Goal: Transaction & Acquisition: Purchase product/service

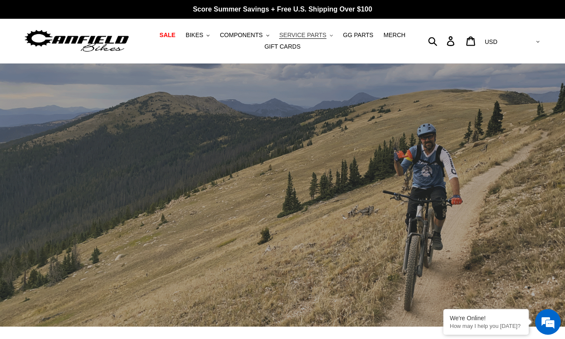
click at [295, 35] on span "SERVICE PARTS" at bounding box center [302, 35] width 47 height 7
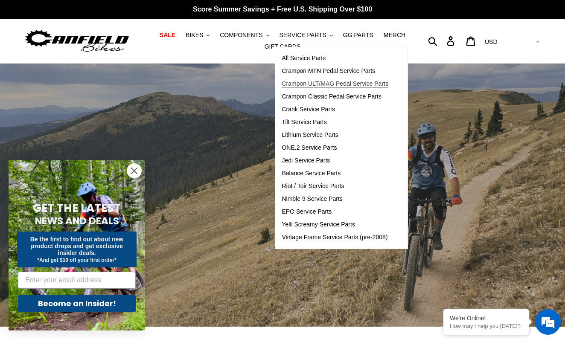
click at [307, 84] on span "Crampon ULT/MAG Pedal Service Parts" at bounding box center [334, 83] width 107 height 7
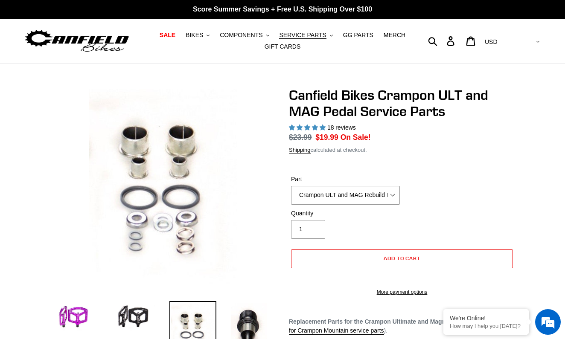
select select "highest-rating"
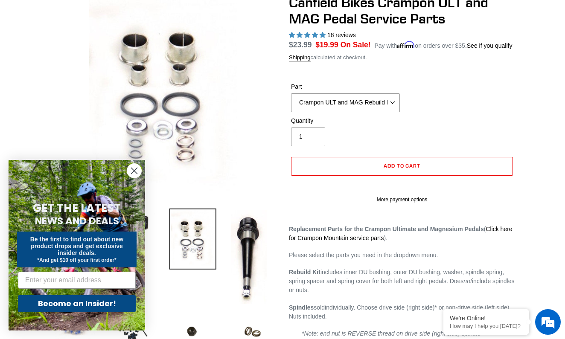
scroll to position [87, 0]
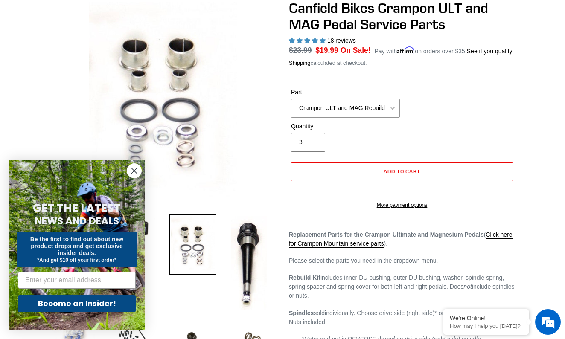
click at [314, 149] on input "3" at bounding box center [308, 142] width 34 height 19
click at [313, 151] on input "4" at bounding box center [308, 142] width 34 height 19
click at [220, 182] on img at bounding box center [162, 100] width 151 height 200
click at [135, 171] on icon "Close dialog" at bounding box center [134, 171] width 6 height 6
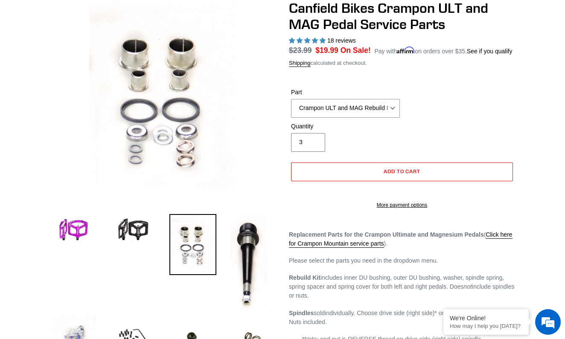
click at [314, 152] on input "3" at bounding box center [308, 142] width 34 height 19
click at [314, 152] on input "2" at bounding box center [308, 142] width 34 height 19
click at [313, 151] on input "3" at bounding box center [308, 142] width 34 height 19
type input "2"
click at [313, 152] on input "2" at bounding box center [308, 142] width 34 height 19
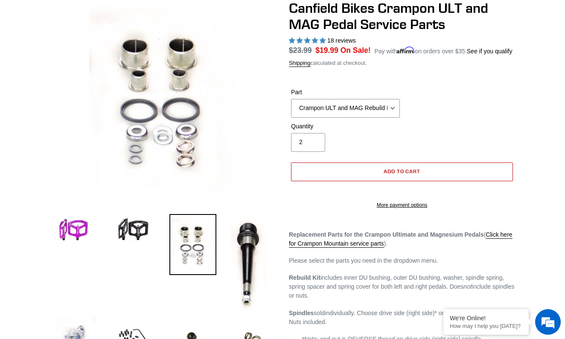
click at [370, 181] on button "Add to cart" at bounding box center [402, 171] width 222 height 19
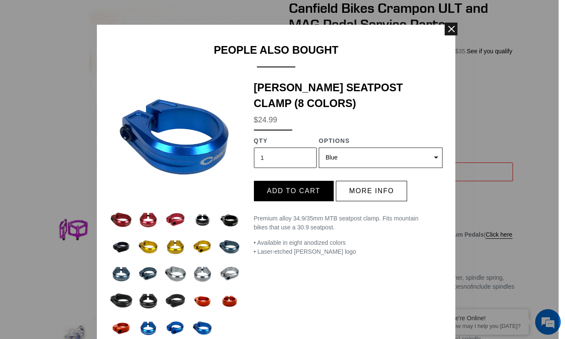
click at [450, 28] on span at bounding box center [450, 29] width 13 height 13
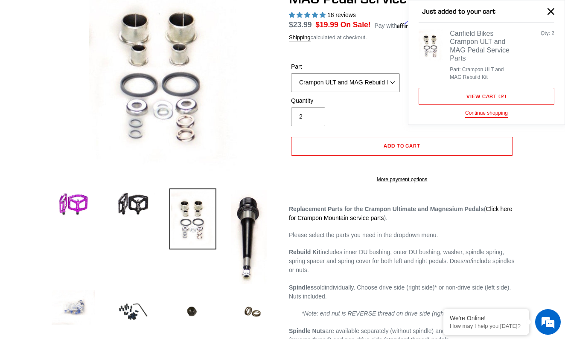
scroll to position [186, 0]
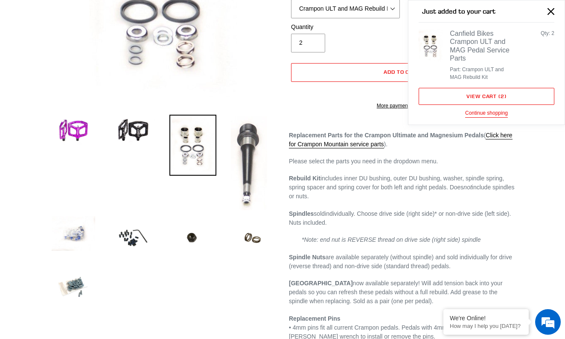
click at [249, 161] on img at bounding box center [249, 163] width 40 height 97
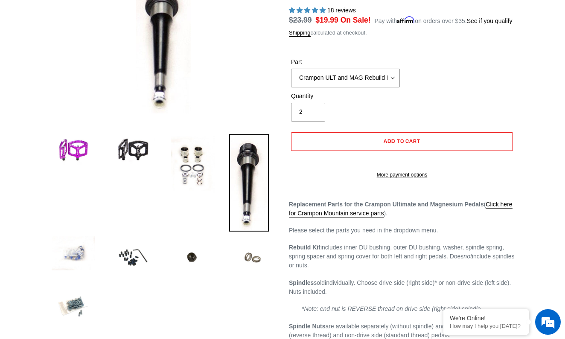
scroll to position [75, 0]
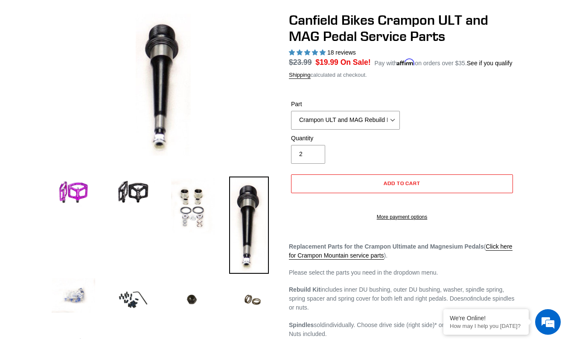
click at [245, 207] on img at bounding box center [249, 225] width 40 height 97
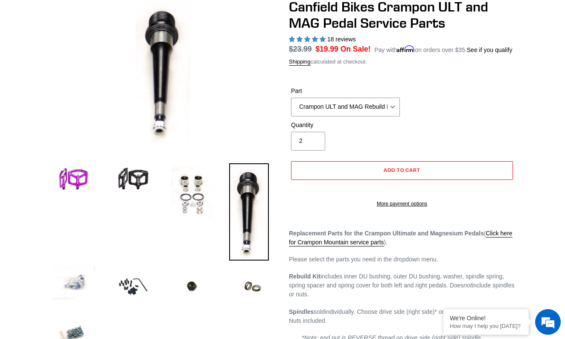
scroll to position [90, 0]
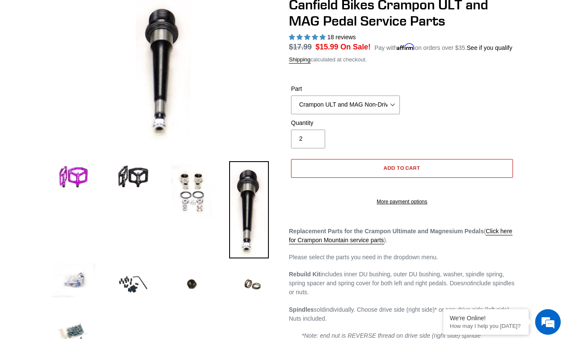
click at [380, 177] on button "Add to cart" at bounding box center [402, 168] width 222 height 19
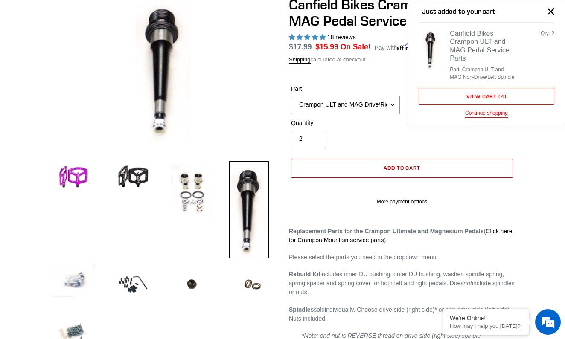
click at [368, 176] on button "Add to cart" at bounding box center [402, 168] width 222 height 19
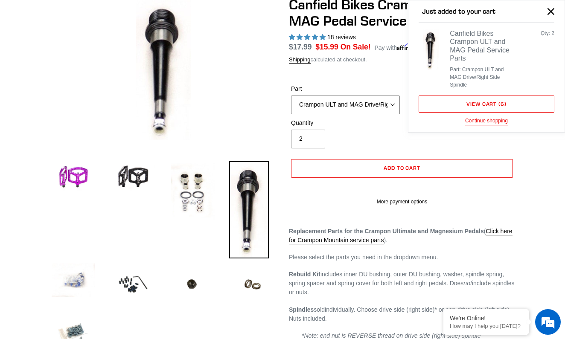
select select "Canfield ULT and Mag Replacement Spindle Springs (2 springs)"
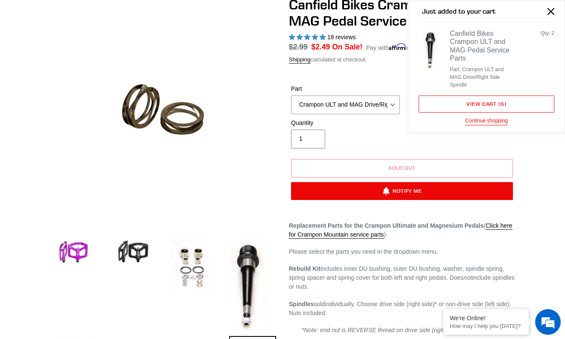
click at [315, 148] on input "1" at bounding box center [308, 139] width 34 height 19
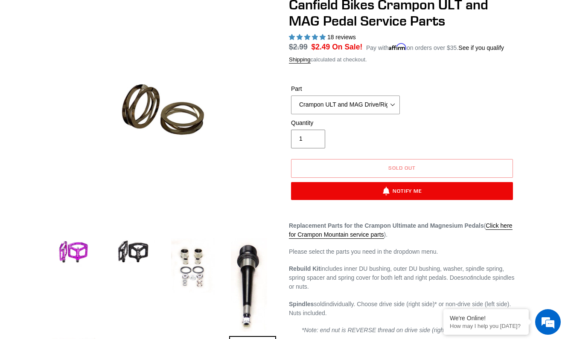
click at [315, 148] on input "1" at bounding box center [308, 139] width 34 height 19
click at [314, 146] on input "2" at bounding box center [308, 139] width 34 height 19
click at [314, 146] on input "3" at bounding box center [308, 139] width 34 height 19
click at [314, 146] on input "4" at bounding box center [308, 139] width 34 height 19
click at [422, 112] on div "Part Crampon ULT and MAG Rebuild Kit Crampon ULT and MAG 4mm x 8mm Pin Kit - Si…" at bounding box center [402, 101] width 226 height 34
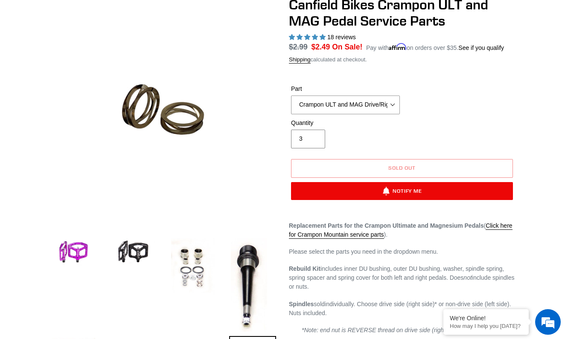
click at [312, 148] on input "3" at bounding box center [308, 139] width 34 height 19
click at [312, 148] on input "2" at bounding box center [308, 139] width 34 height 19
click at [312, 148] on input "1" at bounding box center [308, 139] width 34 height 19
click at [481, 110] on div "Part Crampon ULT and MAG Rebuild Kit Crampon ULT and MAG 4mm x 8mm Pin Kit - Si…" at bounding box center [402, 101] width 226 height 34
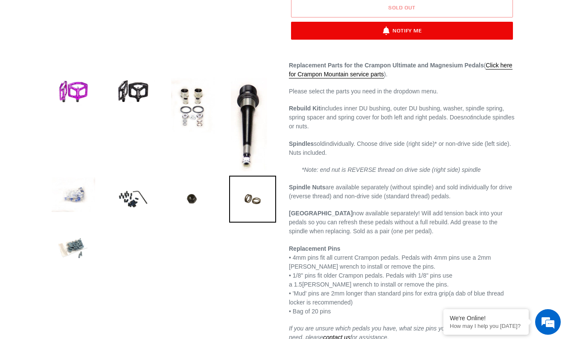
scroll to position [269, 0]
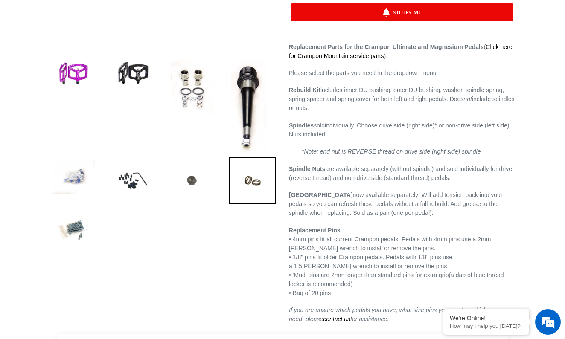
click at [194, 188] on img at bounding box center [192, 179] width 47 height 44
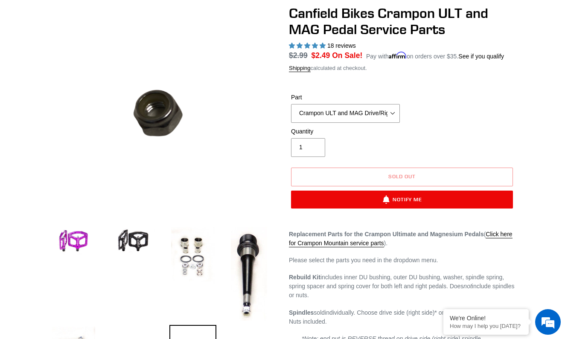
scroll to position [81, 0]
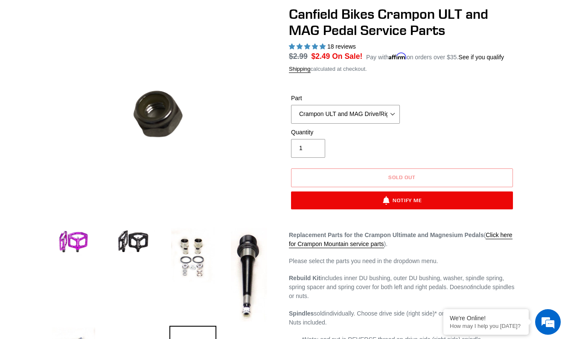
type input "2"
click at [315, 155] on input "2" at bounding box center [308, 148] width 34 height 19
click at [436, 128] on div "Part Crampon ULT and MAG Rebuild Kit Crampon ULT and MAG 4mm x 8mm Pin Kit - Si…" at bounding box center [402, 111] width 226 height 34
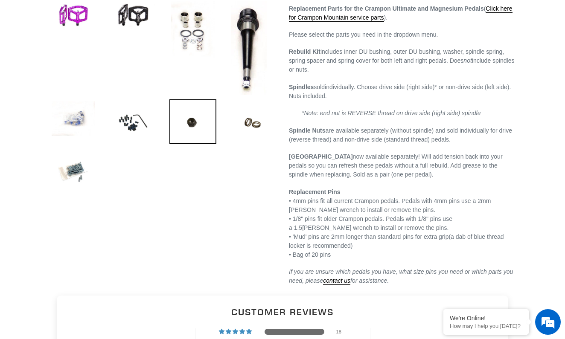
scroll to position [341, 0]
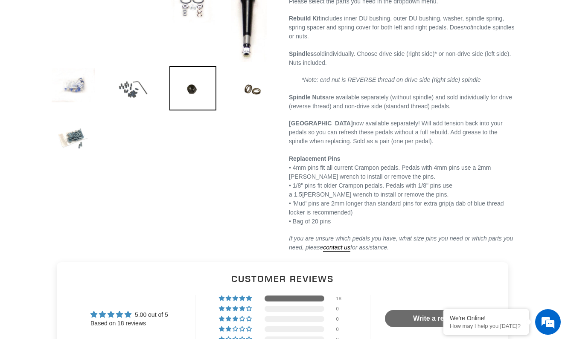
click at [125, 93] on img at bounding box center [133, 89] width 47 height 47
select select "Crampon ULT and MAG 4mm x 8mm Pin Kit -Stealth (20)"
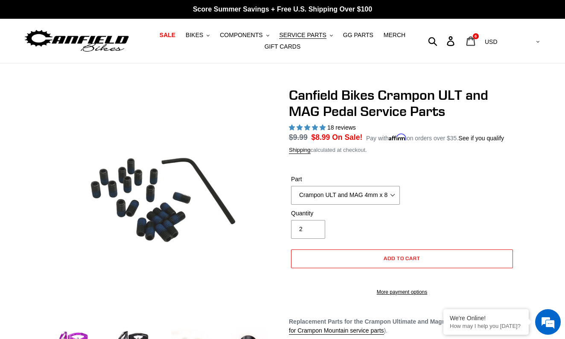
click at [475, 42] on icon at bounding box center [470, 41] width 9 height 10
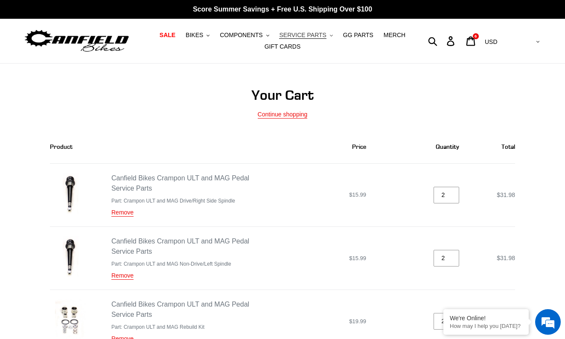
click at [308, 34] on span "SERVICE PARTS" at bounding box center [302, 35] width 47 height 7
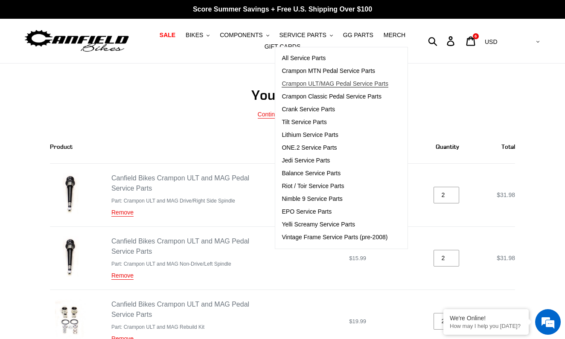
click at [313, 81] on span "Crampon ULT/MAG Pedal Service Parts" at bounding box center [334, 83] width 107 height 7
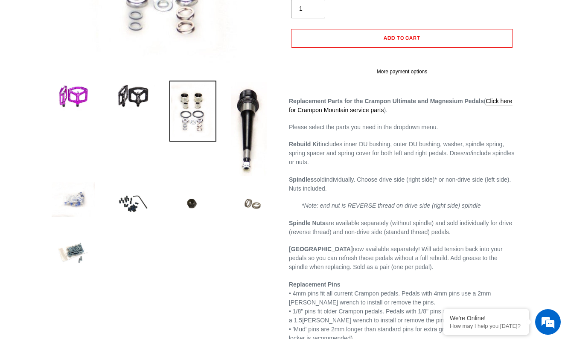
select select "highest-rating"
click at [250, 202] on img at bounding box center [252, 203] width 47 height 47
select select "Canfield ULT and Mag Replacement Spindle Springs (2 springs)"
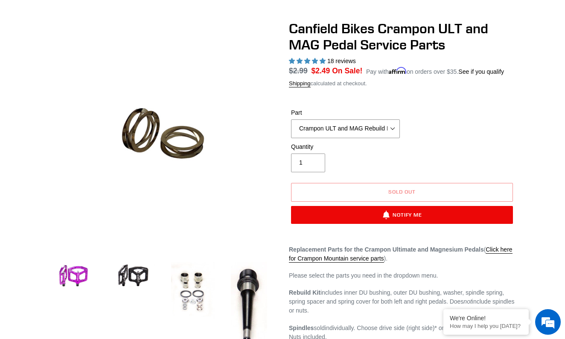
scroll to position [60, 0]
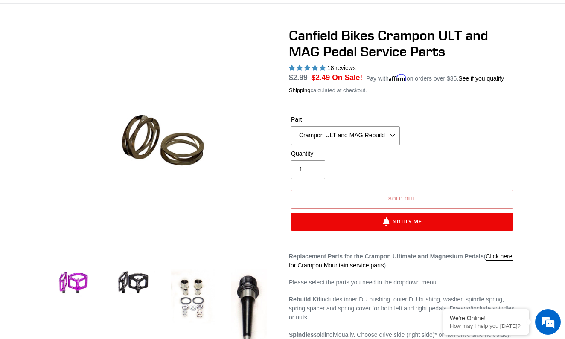
click at [433, 204] on button "Sold out" at bounding box center [402, 199] width 222 height 19
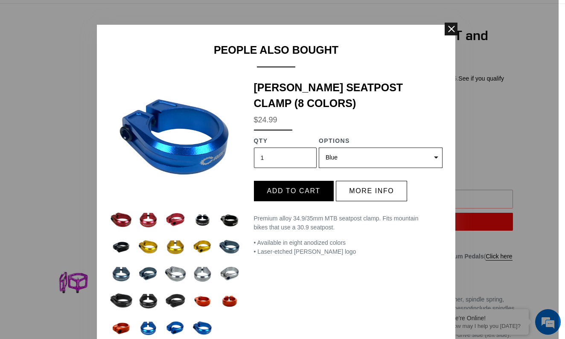
click at [451, 24] on span at bounding box center [450, 29] width 13 height 13
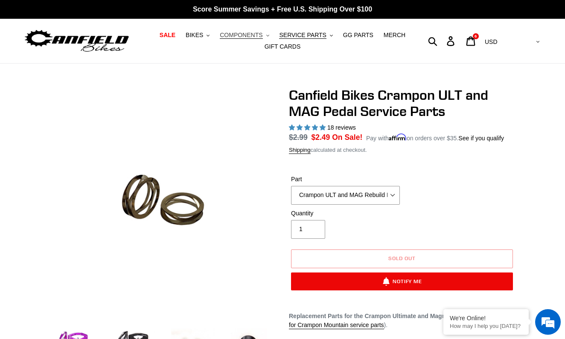
click at [243, 35] on span "COMPONENTS" at bounding box center [241, 35] width 43 height 7
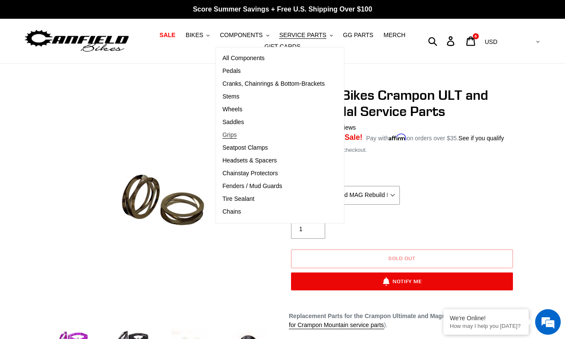
click at [233, 135] on span "Grips" at bounding box center [229, 134] width 14 height 7
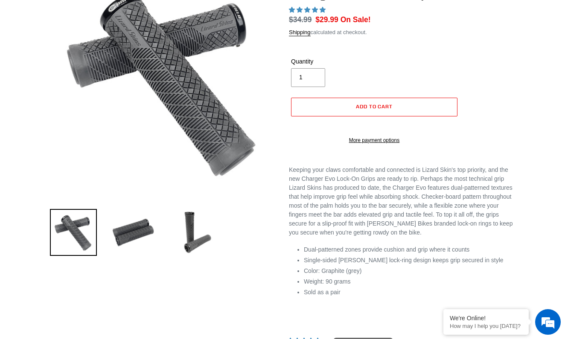
select select "highest-rating"
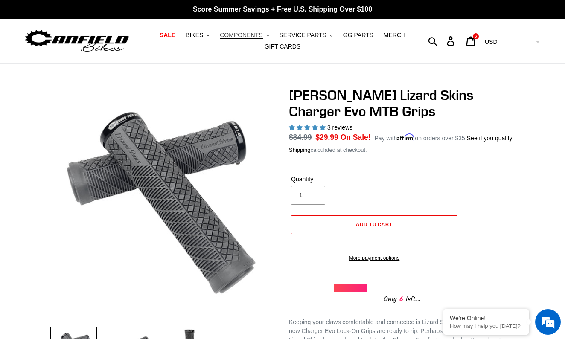
click at [250, 34] on span "COMPONENTS" at bounding box center [241, 35] width 43 height 7
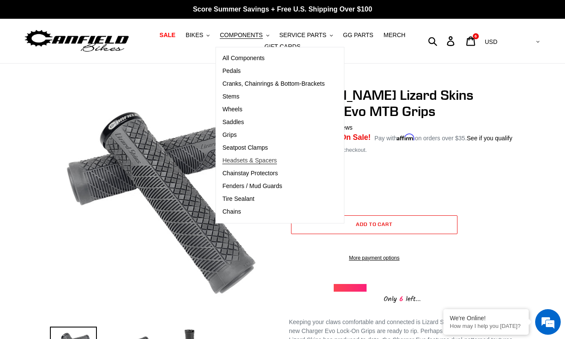
click at [258, 163] on span "Headsets & Spacers" at bounding box center [249, 160] width 55 height 7
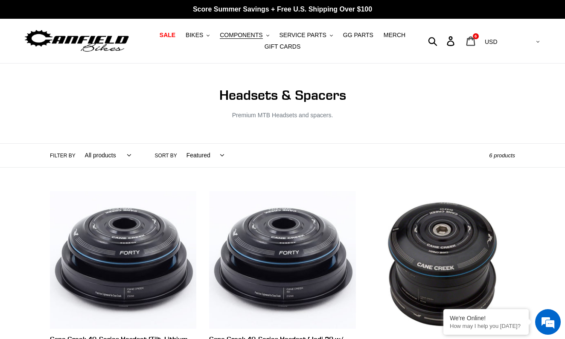
click at [475, 43] on icon at bounding box center [470, 41] width 9 height 10
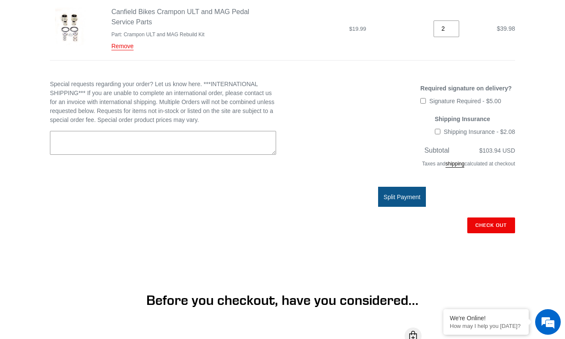
scroll to position [293, 0]
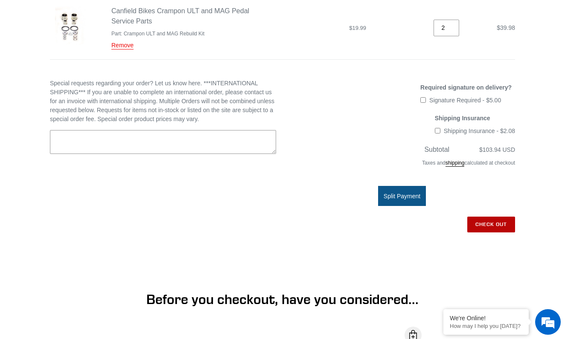
click at [493, 223] on input "Check out" at bounding box center [491, 224] width 48 height 15
